Goal: Share content

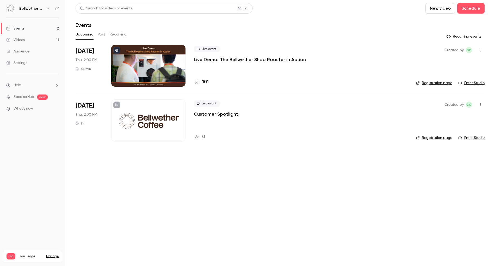
click at [162, 48] on div at bounding box center [148, 66] width 74 height 42
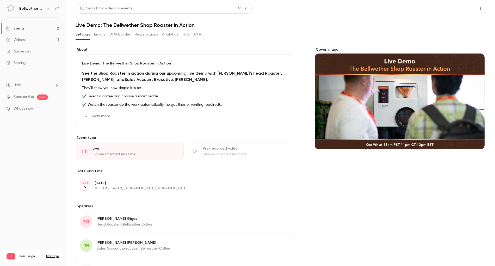
click at [462, 6] on button "Share" at bounding box center [462, 8] width 21 height 10
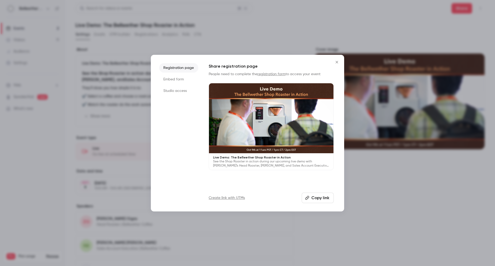
click at [174, 90] on li "Studio access" at bounding box center [178, 90] width 39 height 9
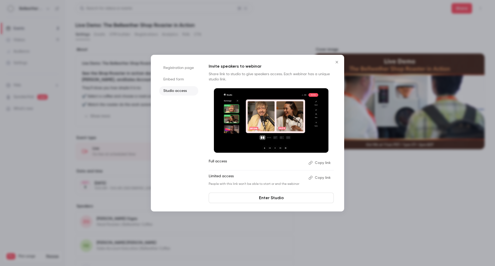
click at [322, 162] on button "Copy link" at bounding box center [320, 163] width 27 height 8
click at [337, 60] on icon "Close" at bounding box center [337, 62] width 6 height 4
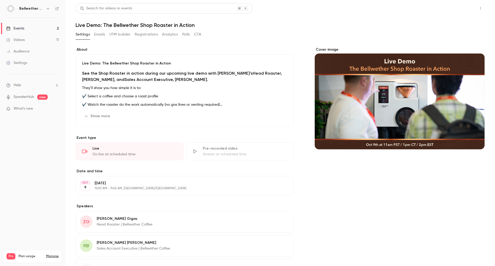
click at [459, 11] on button "Share" at bounding box center [462, 8] width 21 height 10
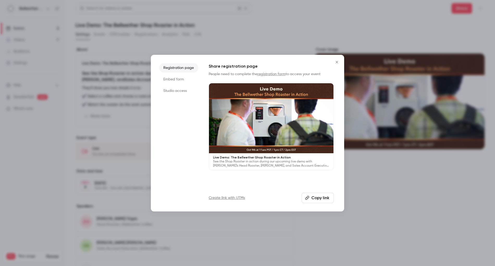
click at [183, 88] on li "Studio access" at bounding box center [178, 90] width 39 height 9
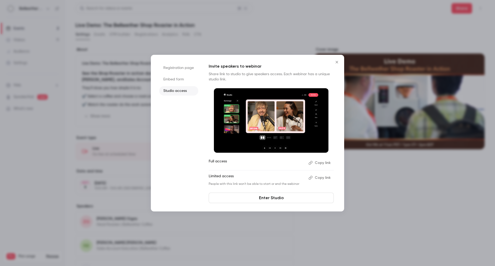
click at [268, 201] on link "Enter Studio" at bounding box center [271, 197] width 125 height 10
